Goal: Task Accomplishment & Management: Complete application form

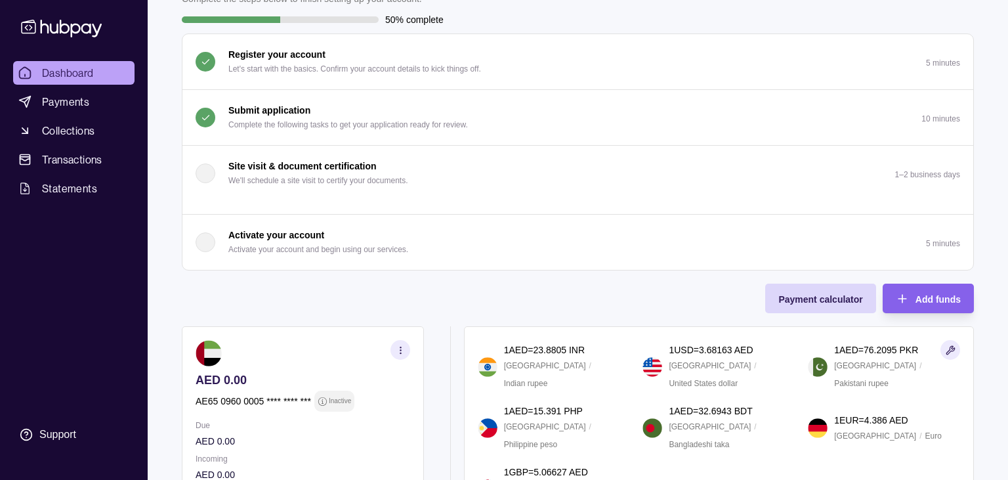
scroll to position [113, 0]
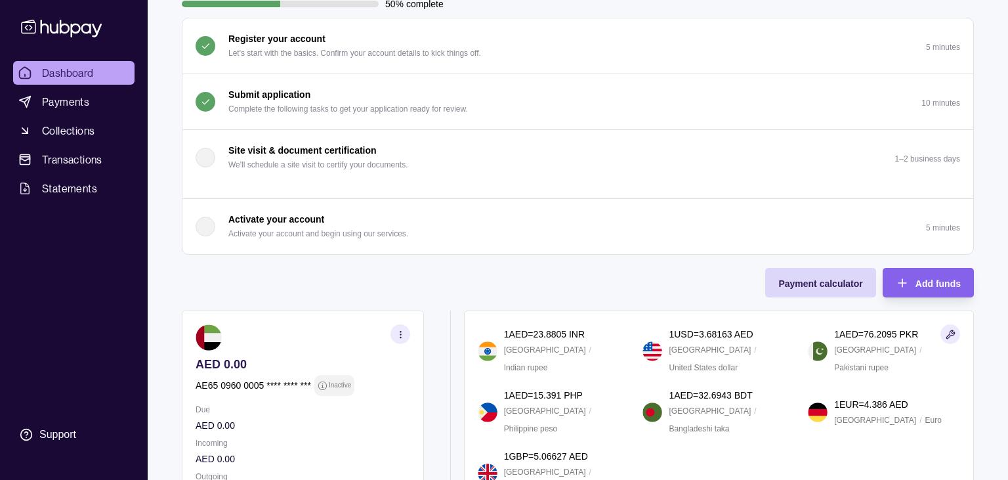
click at [402, 241] on p "Activate your account and begin using our services." at bounding box center [318, 233] width 180 height 14
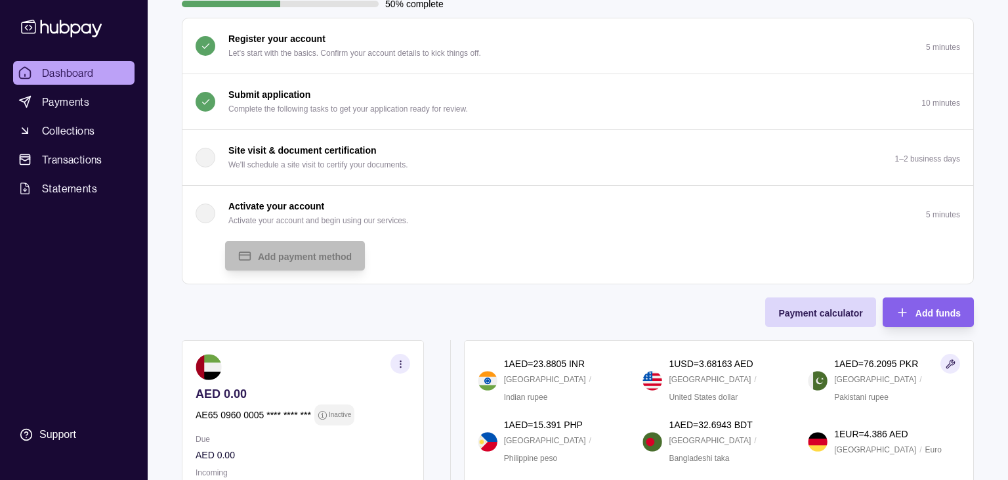
click at [402, 241] on button "Activate your account Activate your account and begin using our services. 5 min…" at bounding box center [577, 213] width 790 height 55
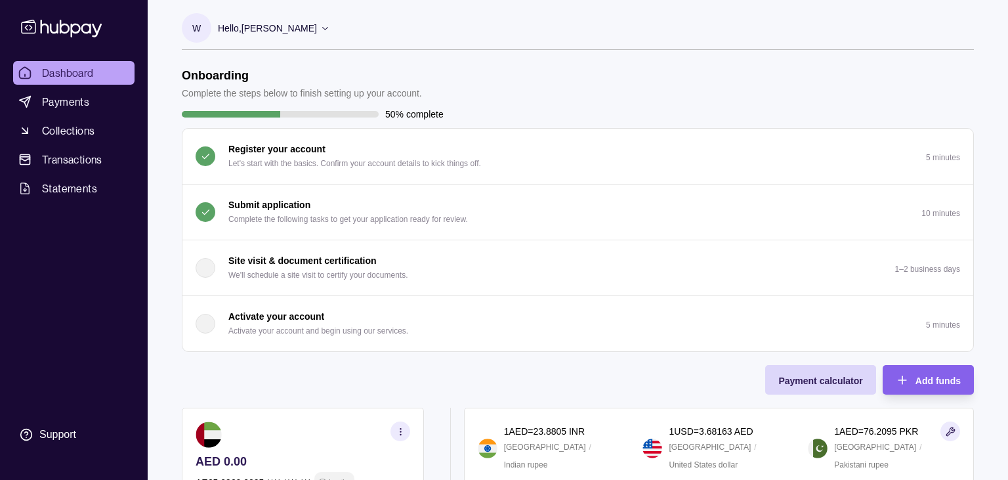
scroll to position [0, 0]
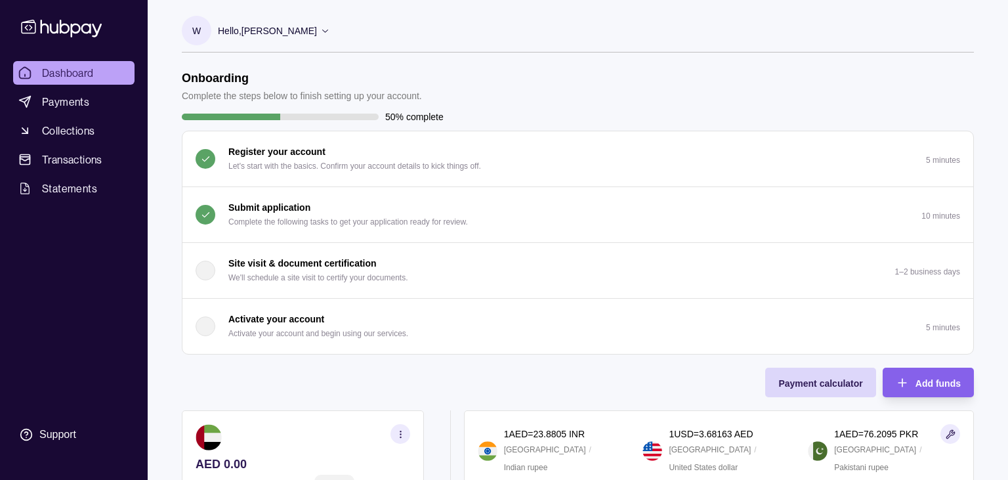
click at [330, 22] on div "Hello, [PERSON_NAME]" at bounding box center [274, 31] width 112 height 28
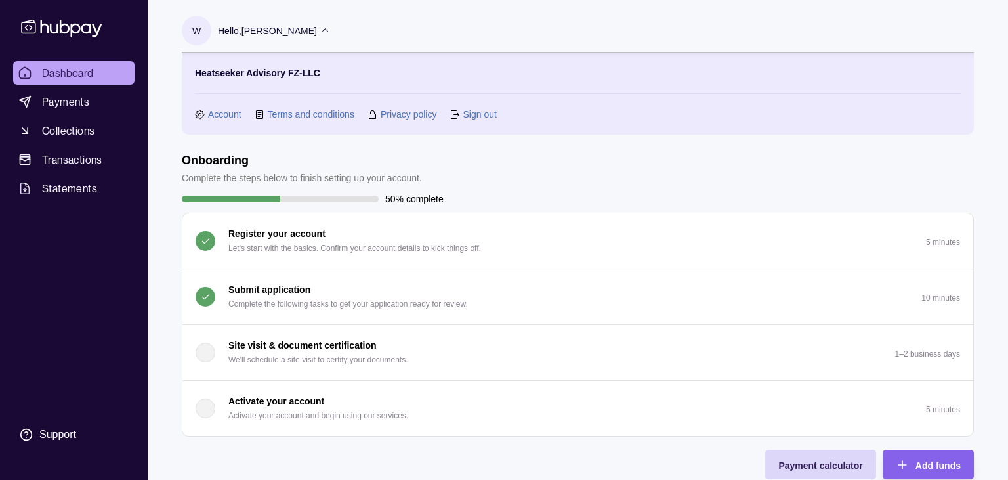
click at [330, 22] on div "Hello, [PERSON_NAME]" at bounding box center [274, 31] width 112 height 28
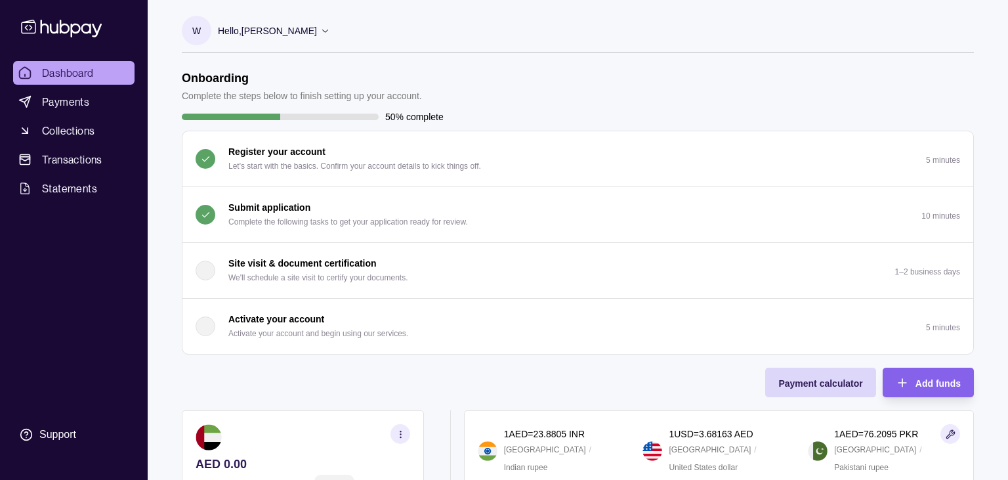
click at [348, 229] on p "Complete the following tasks to get your application ready for review." at bounding box center [347, 222] width 239 height 14
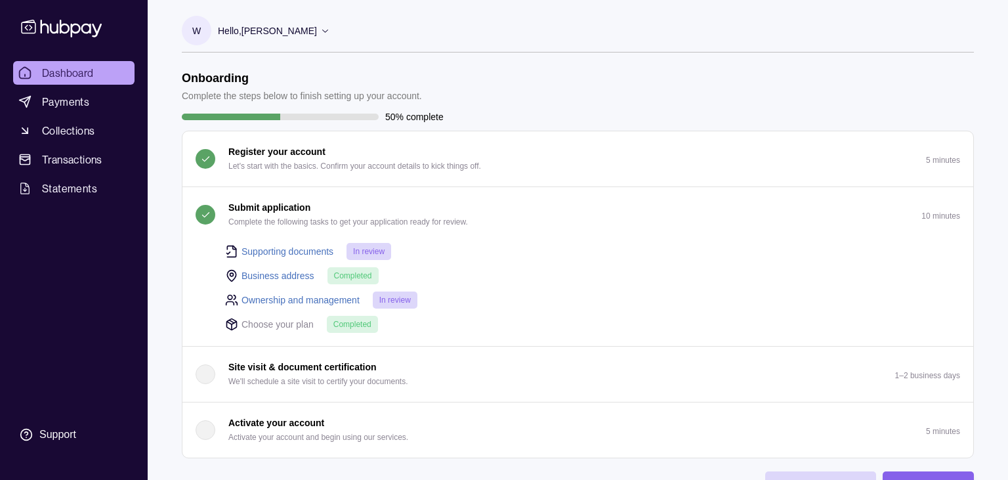
click at [348, 227] on div "Submit application Complete the following tasks to get your application ready f…" at bounding box center [347, 214] width 239 height 29
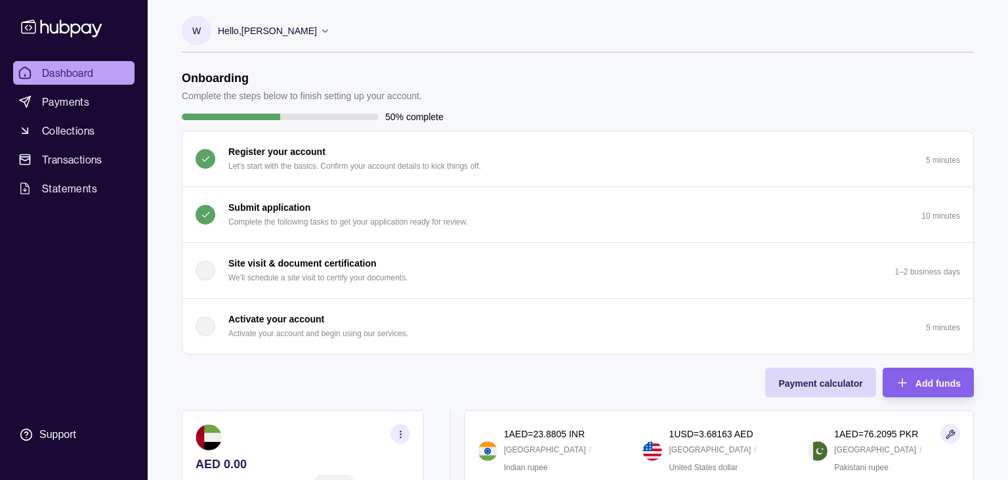
click at [348, 227] on div "Submit application Complete the following tasks to get your application ready f…" at bounding box center [347, 214] width 239 height 29
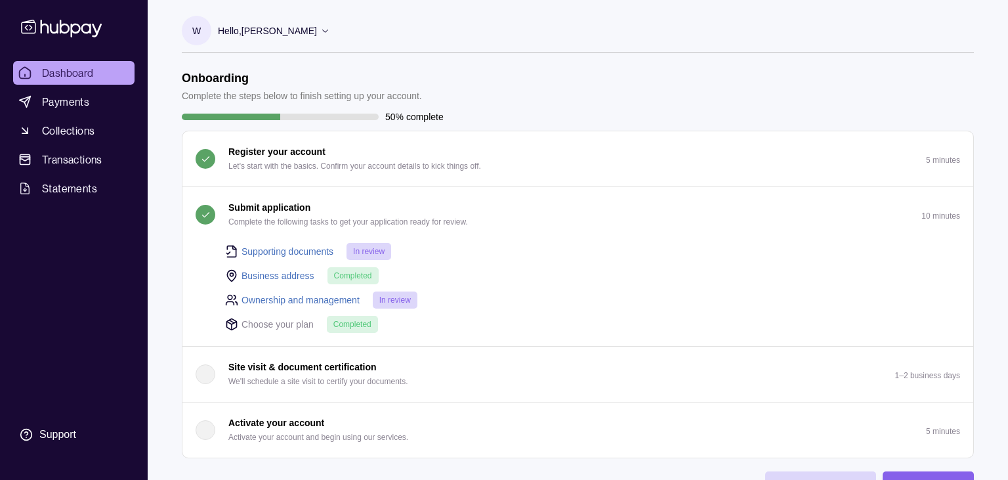
click at [293, 331] on p "Choose your plan" at bounding box center [277, 324] width 72 height 14
click at [362, 222] on div "Submit application Complete the following tasks to get your application ready f…" at bounding box center [347, 214] width 239 height 29
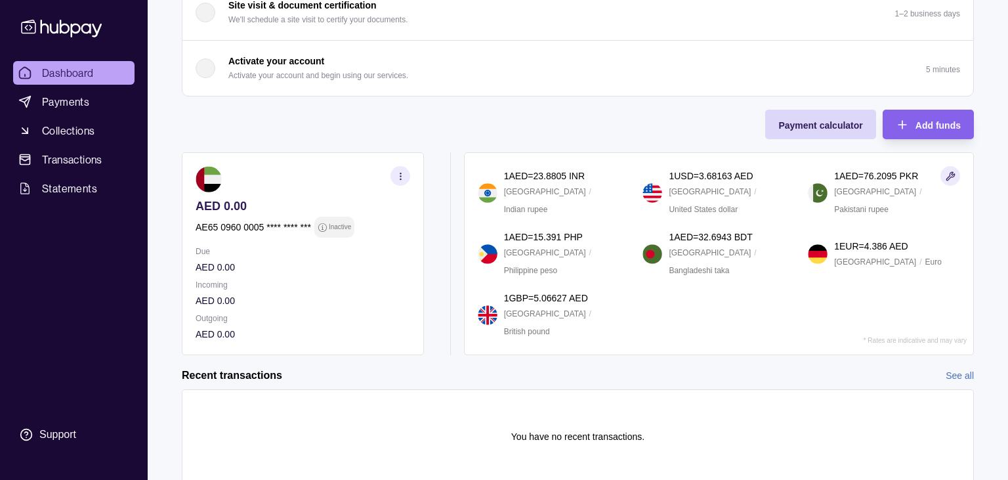
scroll to position [340, 0]
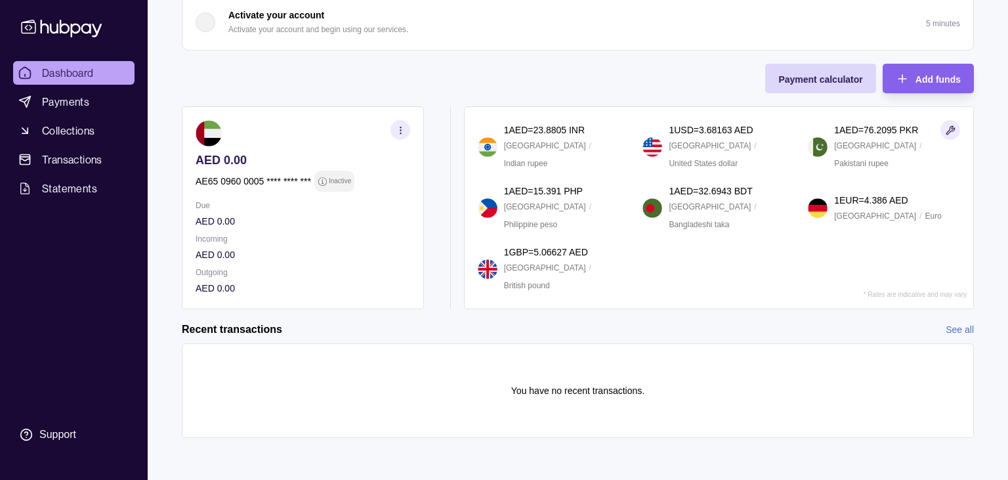
click at [391, 122] on button "button" at bounding box center [400, 130] width 20 height 20
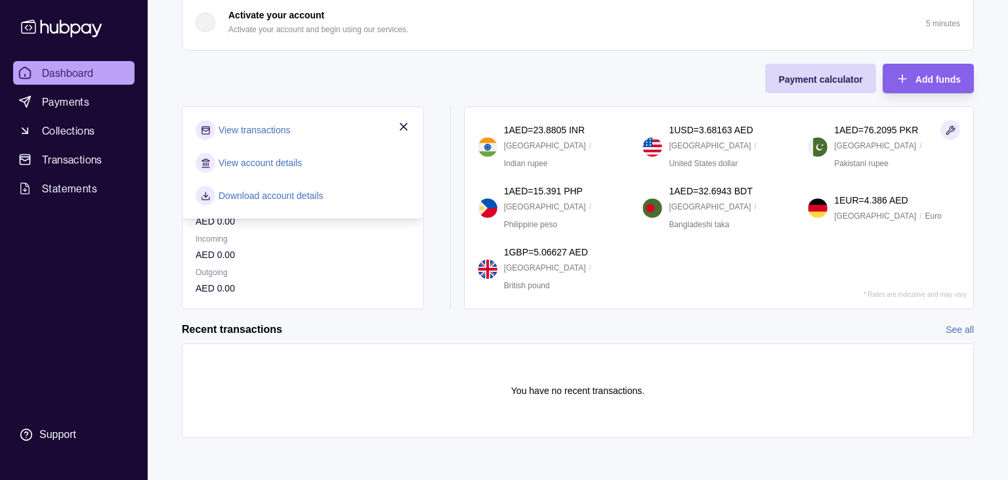
click at [544, 83] on div "Onboarding Complete the steps below to finish setting up your account. 50% comp…" at bounding box center [578, 38] width 792 height 542
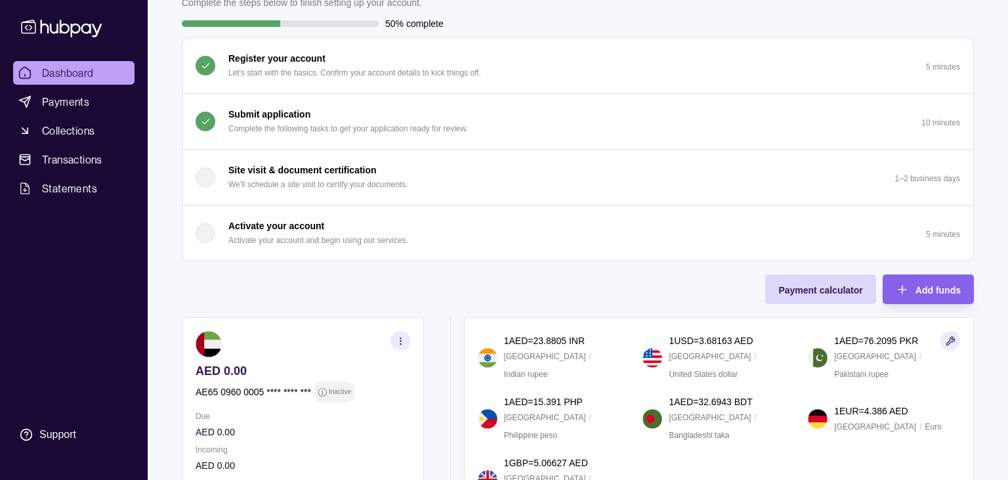
scroll to position [61, 0]
